Goal: Information Seeking & Learning: Learn about a topic

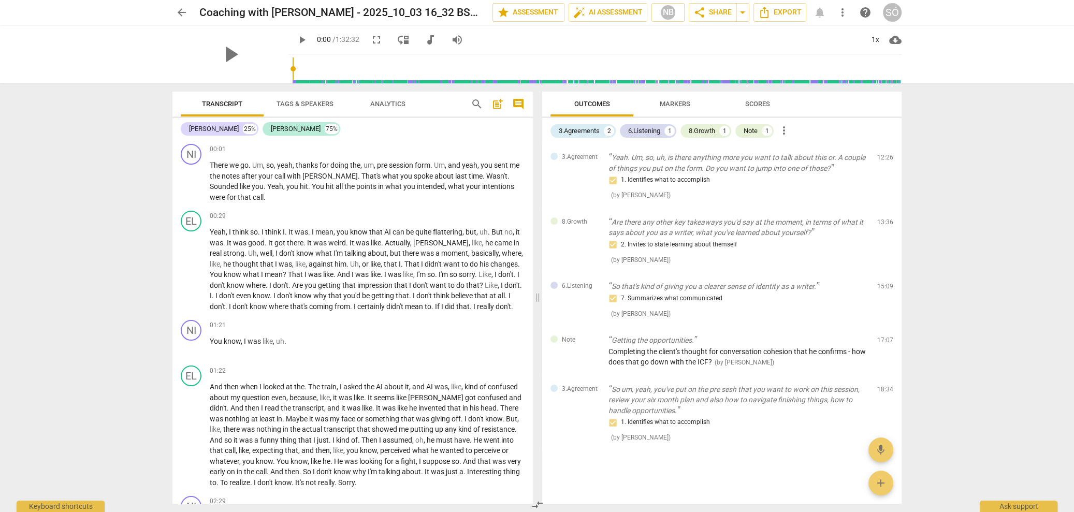
scroll to position [8388, 0]
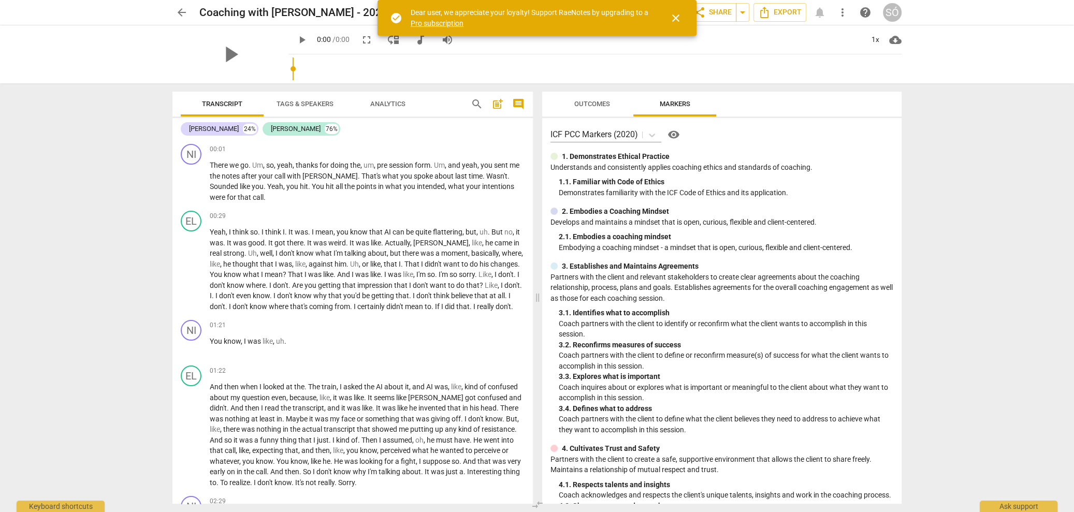
click at [593, 108] on span "Outcomes" at bounding box center [592, 104] width 61 height 14
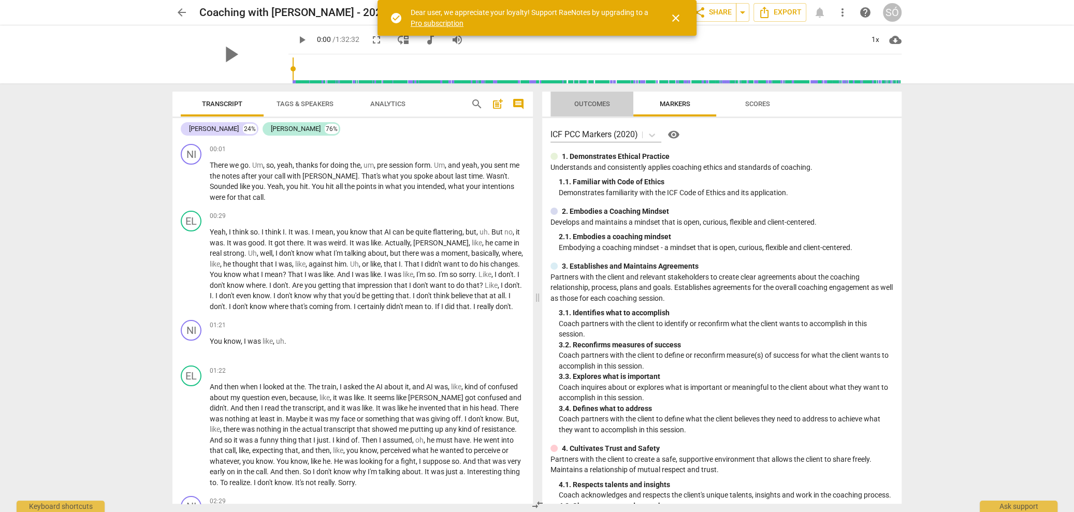
click at [603, 113] on button "Outcomes" at bounding box center [592, 104] width 83 height 25
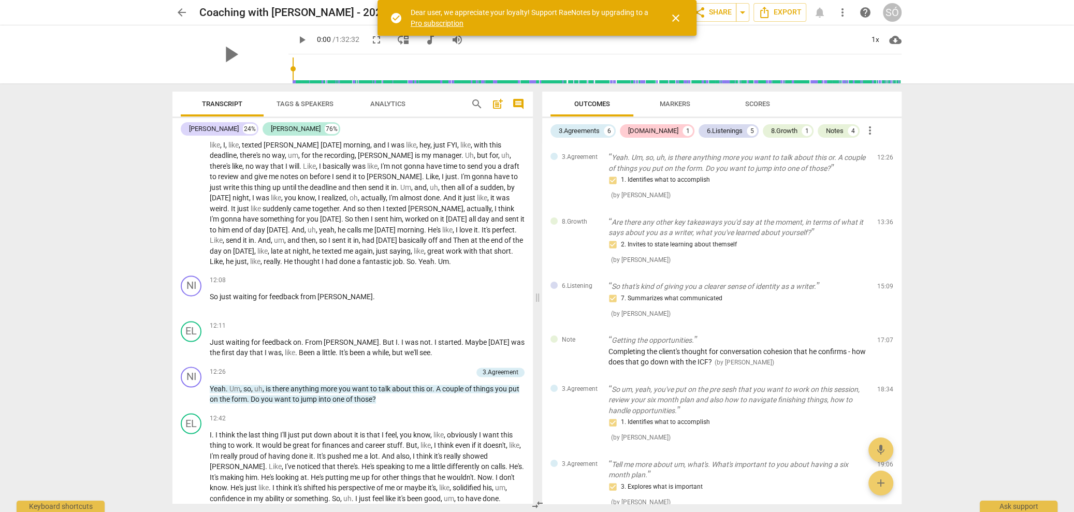
scroll to position [2015, 0]
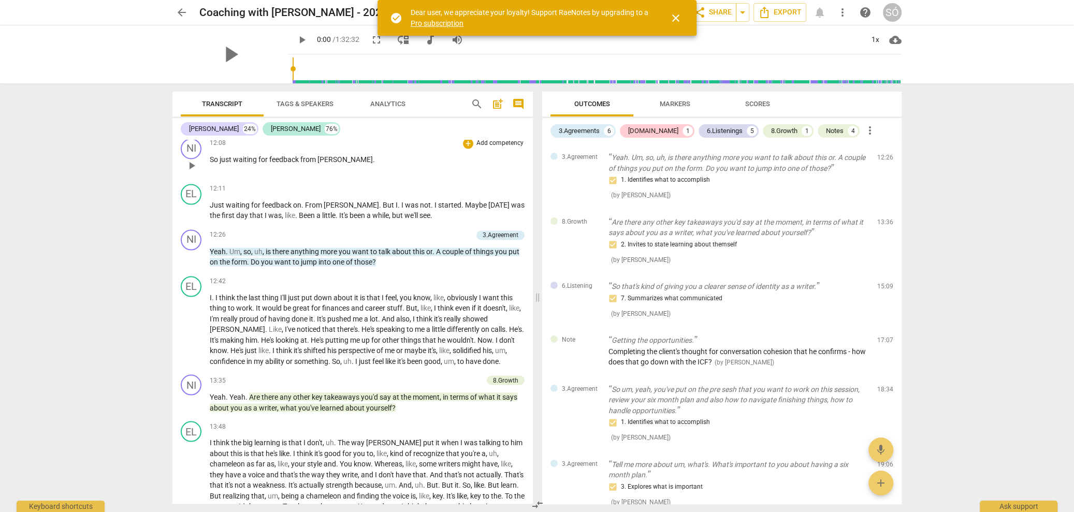
click at [191, 172] on span "play_arrow" at bounding box center [191, 166] width 12 height 12
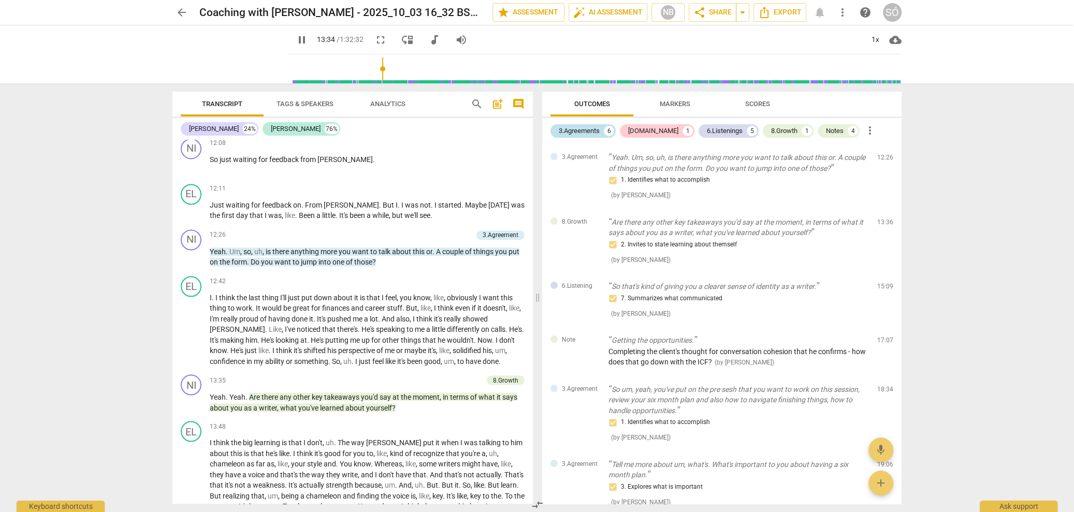
click at [585, 132] on div "3.Agreements" at bounding box center [579, 131] width 41 height 10
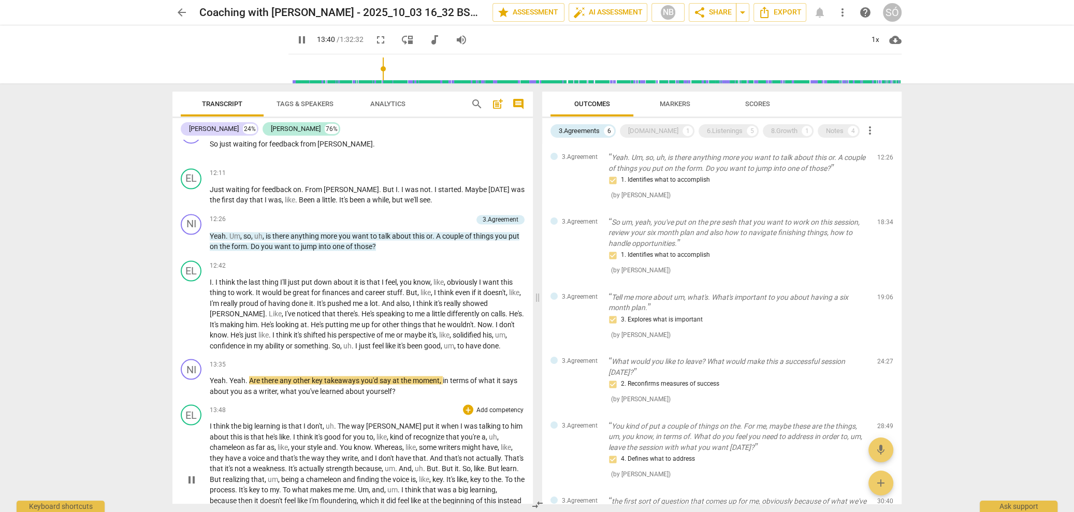
scroll to position [2035, 0]
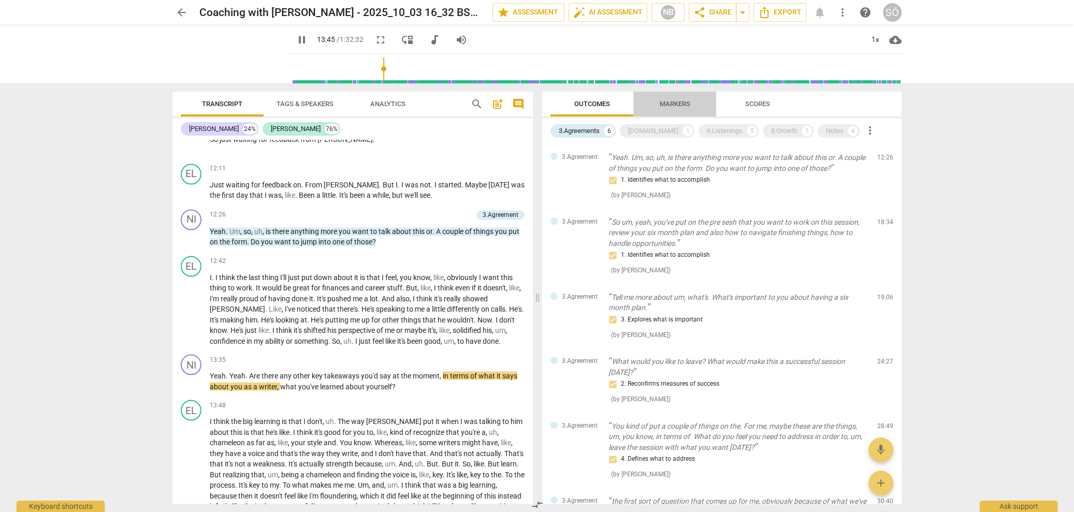
click at [684, 105] on span "Markers" at bounding box center [675, 104] width 31 height 8
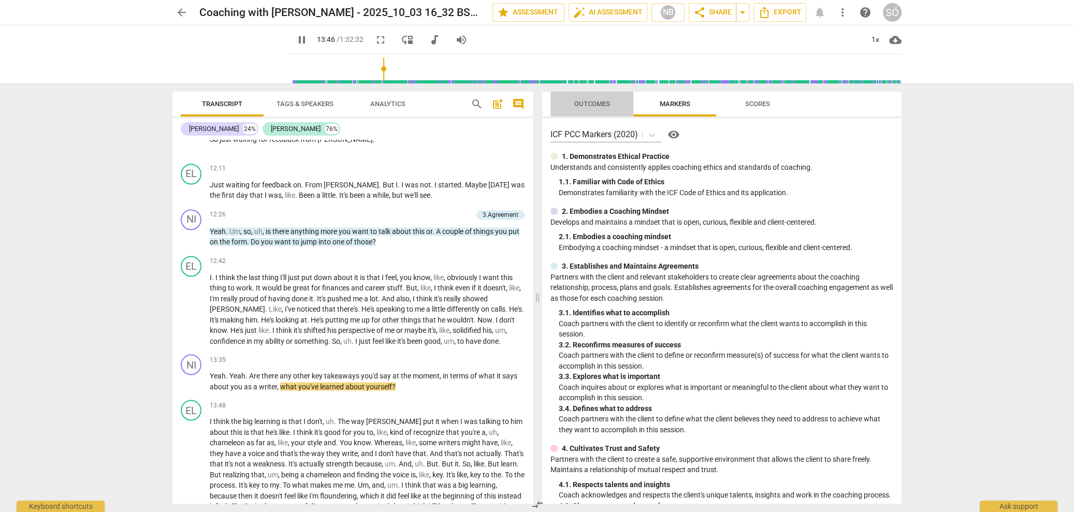
click at [604, 107] on span "Outcomes" at bounding box center [592, 104] width 36 height 8
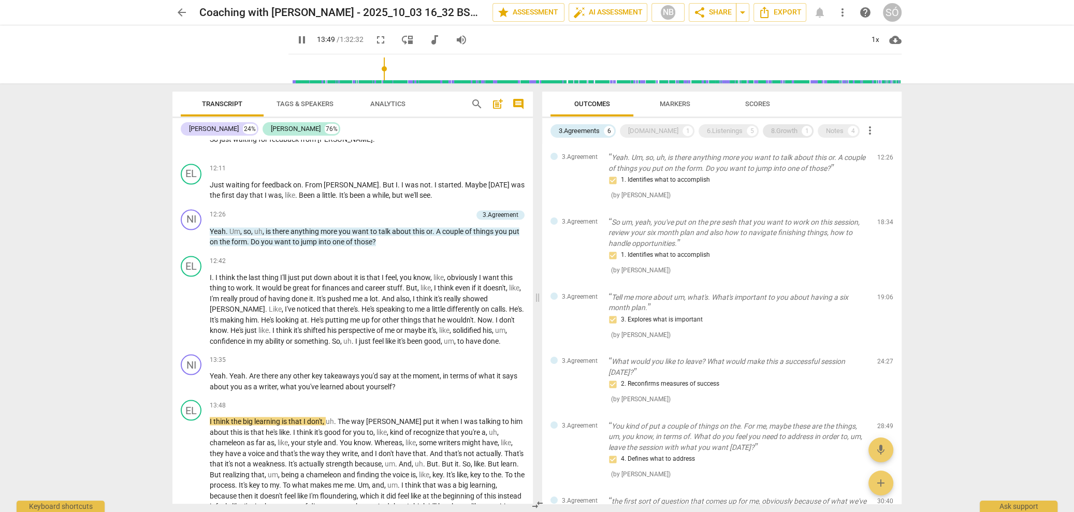
click at [771, 135] on div "8.Growth" at bounding box center [784, 131] width 26 height 10
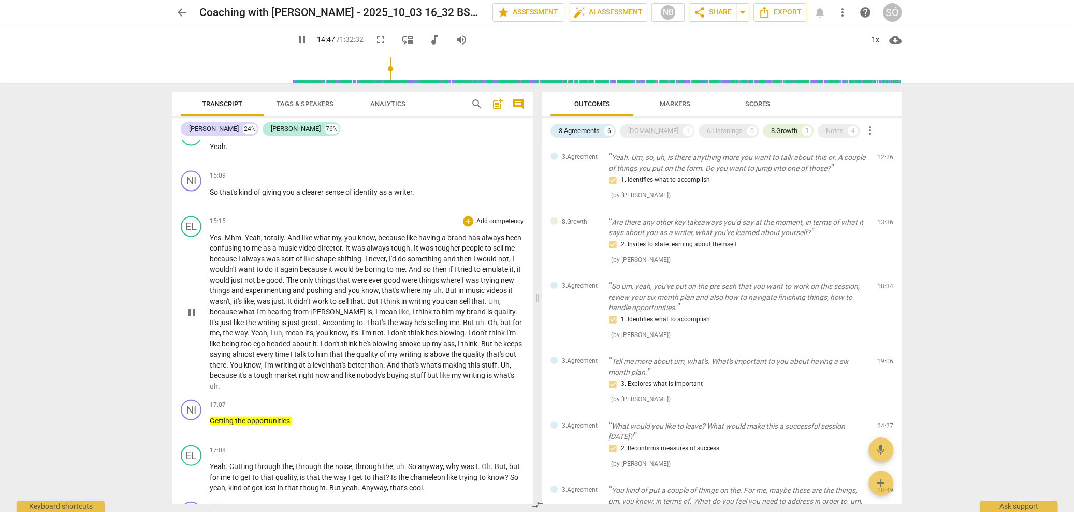
scroll to position [2501, 0]
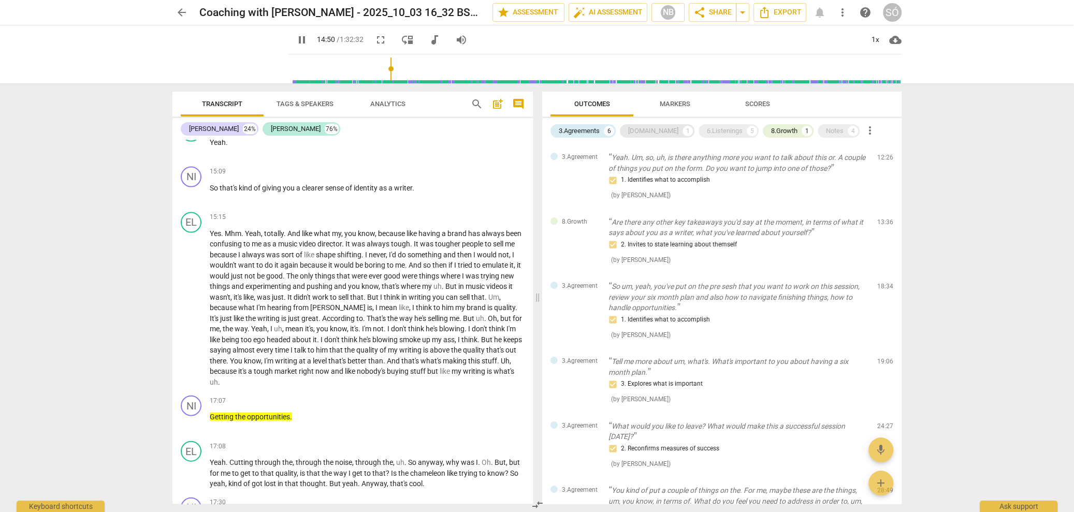
click at [641, 134] on div "4.Trust" at bounding box center [653, 131] width 50 height 10
drag, startPoint x: 696, startPoint y: 132, endPoint x: 708, endPoint y: 133, distance: 12.0
click at [707, 132] on div "6.Listenings" at bounding box center [725, 131] width 36 height 10
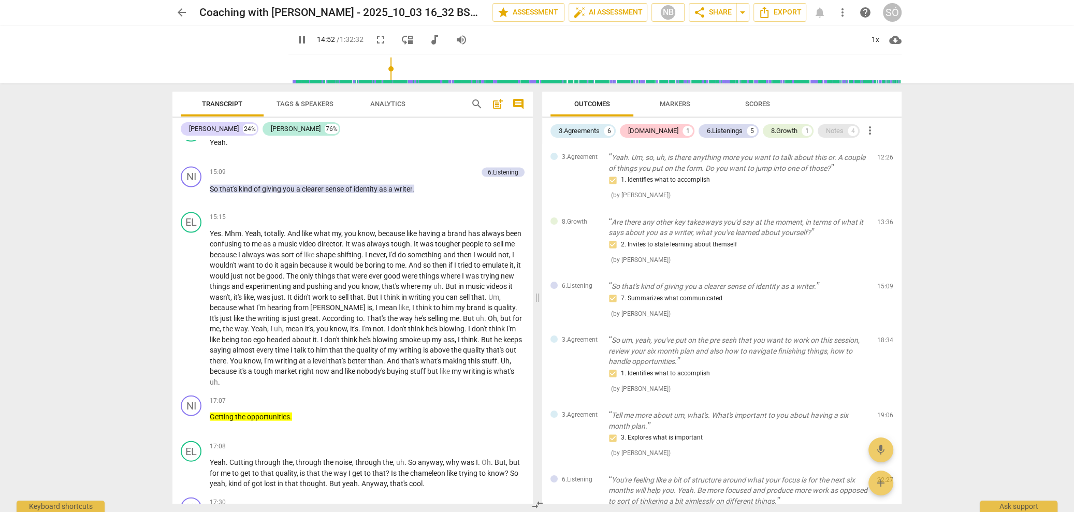
click at [826, 136] on div "Notes" at bounding box center [835, 131] width 18 height 10
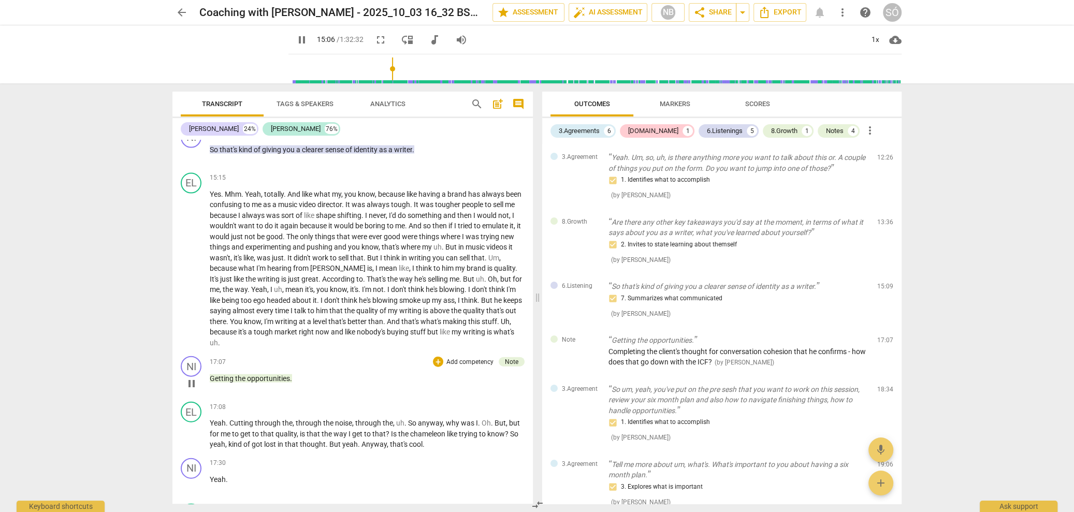
scroll to position [2590, 0]
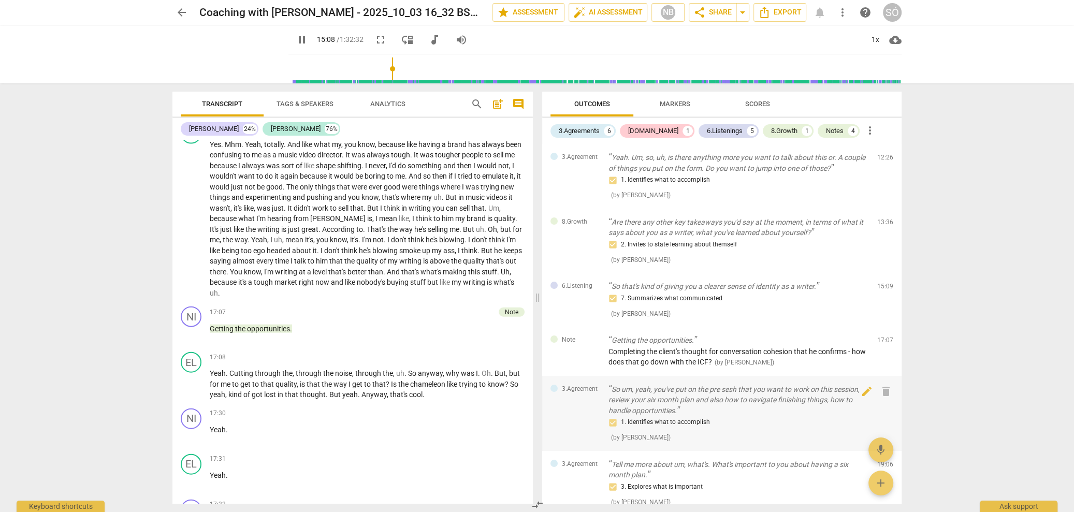
click at [654, 387] on p "So um, yeah, you've put on the pre sesh that you want to work on this session, …" at bounding box center [739, 400] width 260 height 32
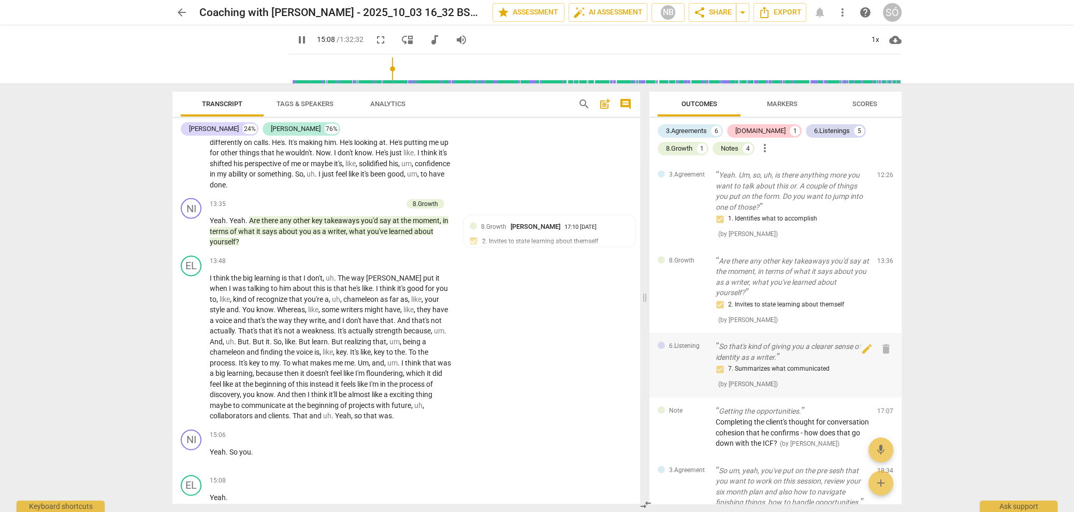
scroll to position [3567, 0]
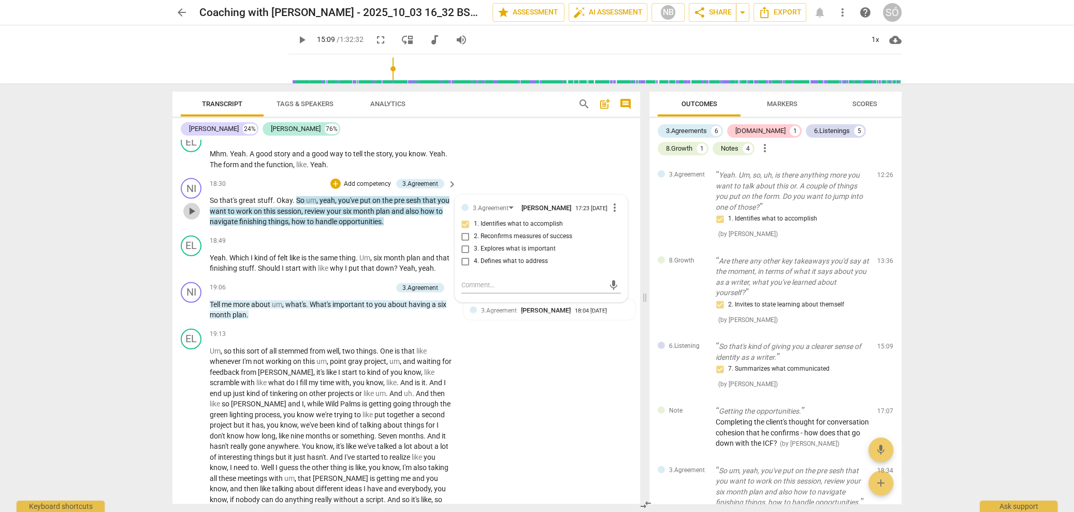
click at [195, 205] on span "play_arrow" at bounding box center [191, 211] width 12 height 12
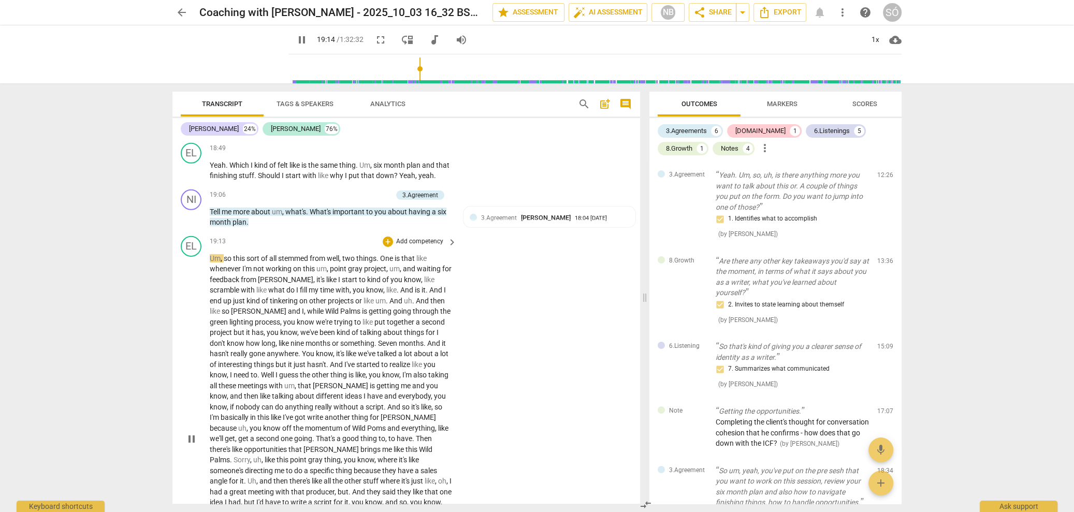
scroll to position [3656, 0]
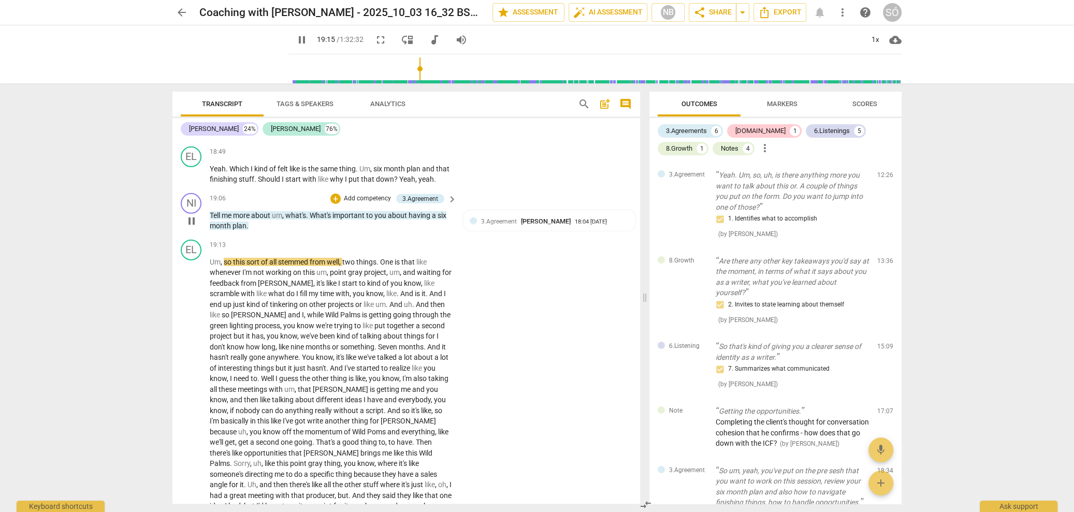
click at [194, 224] on span "pause" at bounding box center [191, 221] width 12 height 12
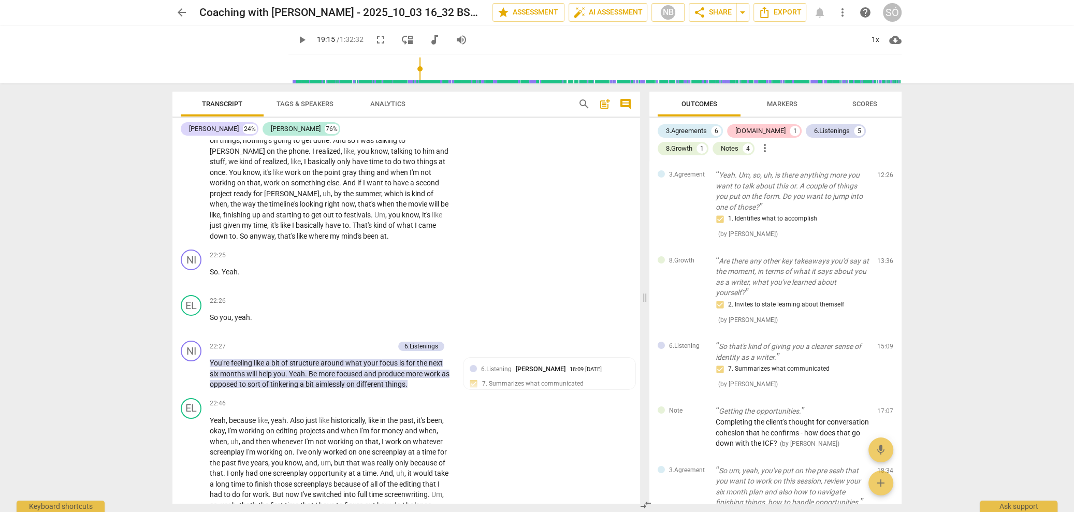
scroll to position [4044, 0]
click at [194, 367] on span "play_arrow" at bounding box center [191, 373] width 12 height 12
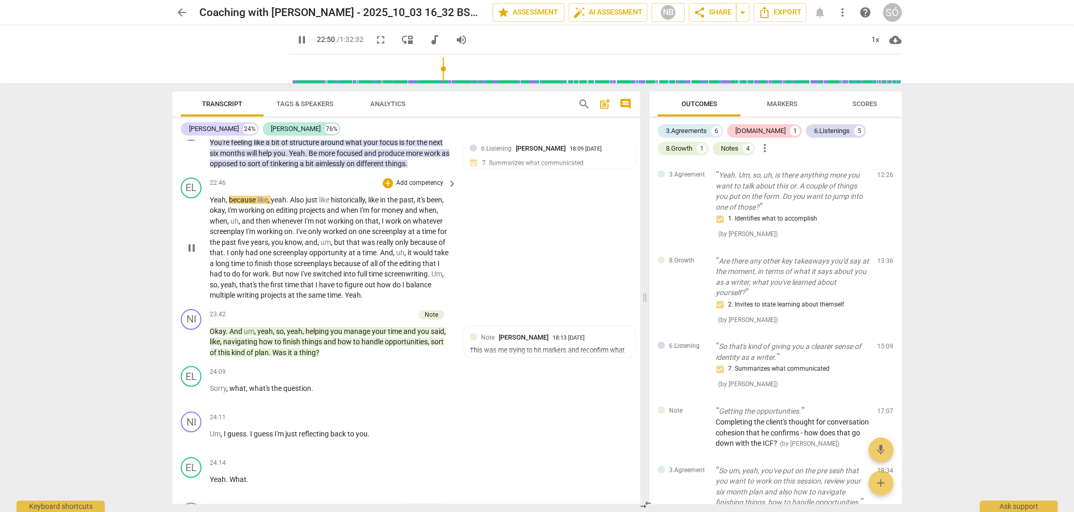
scroll to position [4311, 0]
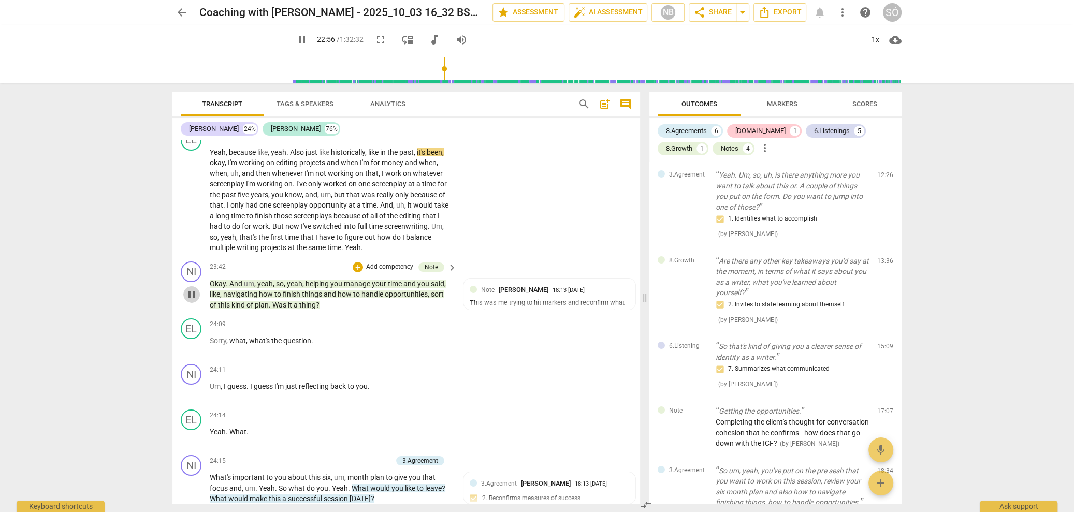
click at [194, 288] on span "pause" at bounding box center [191, 294] width 12 height 12
click at [196, 288] on span "play_arrow" at bounding box center [191, 294] width 12 height 12
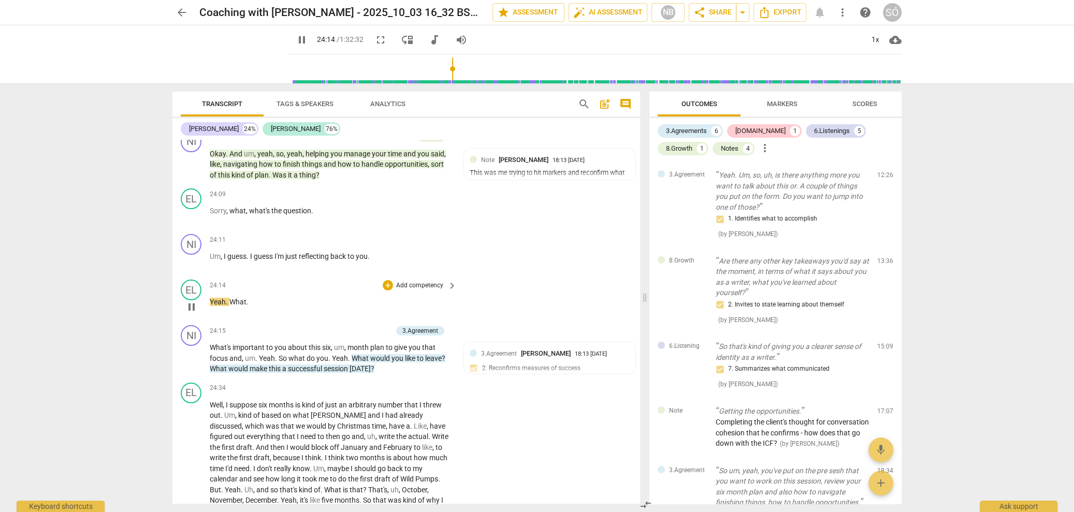
scroll to position [4470, 0]
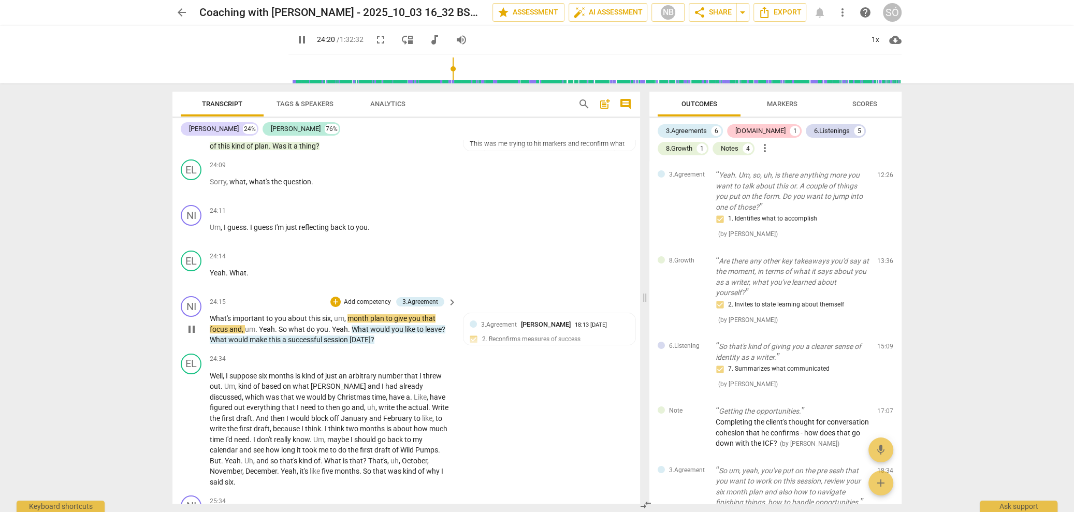
click at [192, 323] on span "pause" at bounding box center [191, 329] width 12 height 12
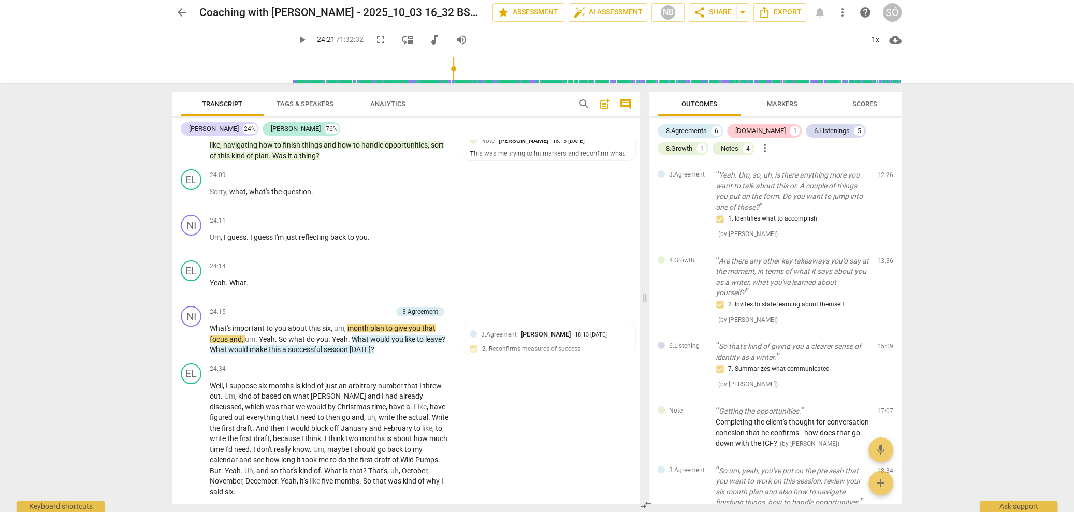
type input "1461"
